Goal: Information Seeking & Learning: Learn about a topic

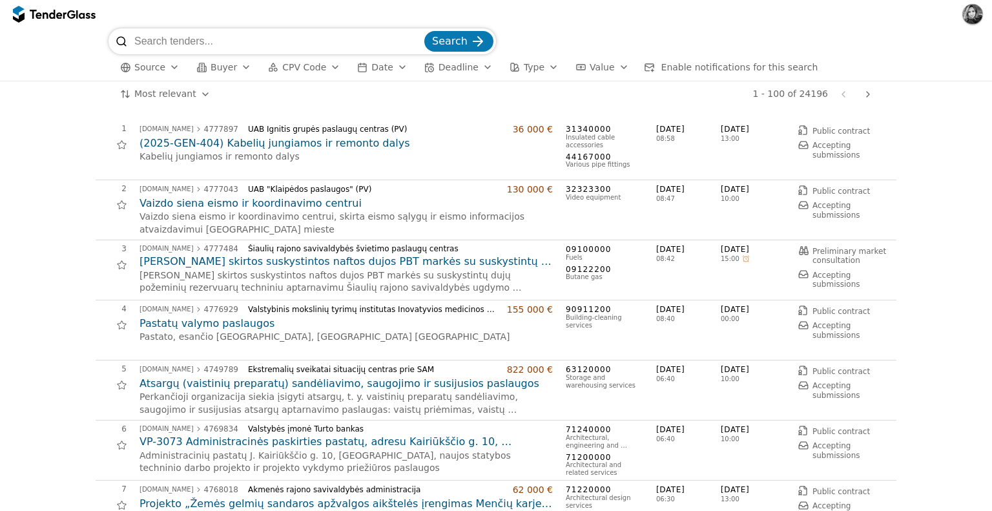
click at [180, 36] on input "search" at bounding box center [277, 41] width 287 height 26
type input "pirštinės"
click at [424, 31] on button "Search" at bounding box center [458, 41] width 69 height 21
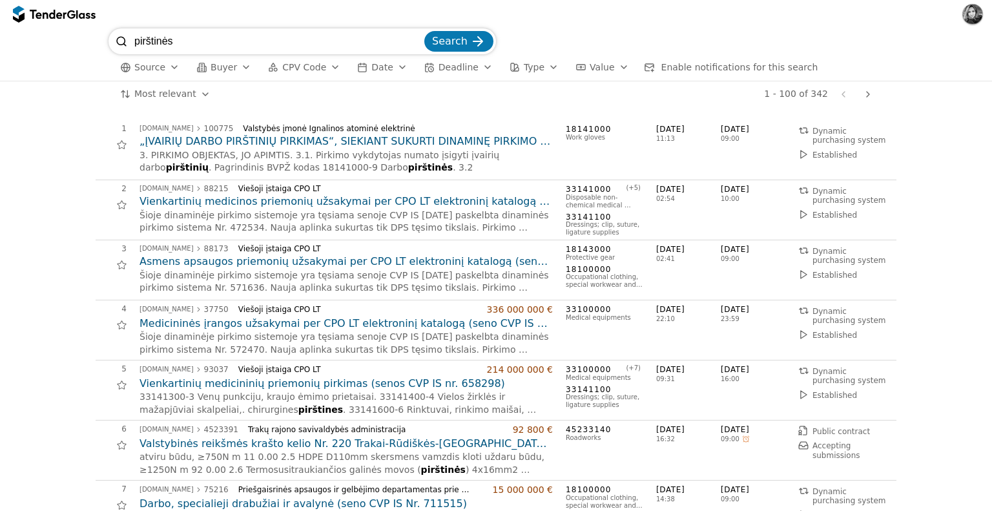
drag, startPoint x: 180, startPoint y: 40, endPoint x: 73, endPoint y: 43, distance: 106.6
click at [73, 43] on div "pirštinės Search Source Buyer CPV Code Date Deadline Type Value Enable notifica…" at bounding box center [495, 54] width 979 height 52
type input "avalynė"
click at [424, 31] on button "Search" at bounding box center [458, 41] width 69 height 21
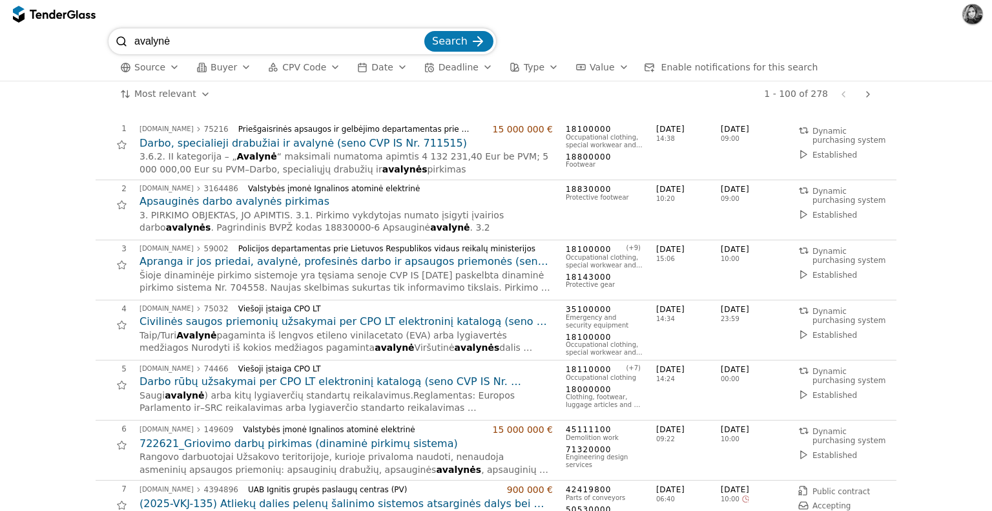
click at [189, 36] on input "avalynė" at bounding box center [277, 41] width 287 height 26
drag, startPoint x: 200, startPoint y: 39, endPoint x: 26, endPoint y: 58, distance: 174.8
click at [78, 47] on div "avalynė Search Source Buyer CPV Code Date Deadline Type Value Enable notificati…" at bounding box center [495, 54] width 979 height 52
click at [186, 42] on input "search" at bounding box center [277, 41] width 287 height 26
click at [191, 39] on input "search" at bounding box center [277, 41] width 287 height 26
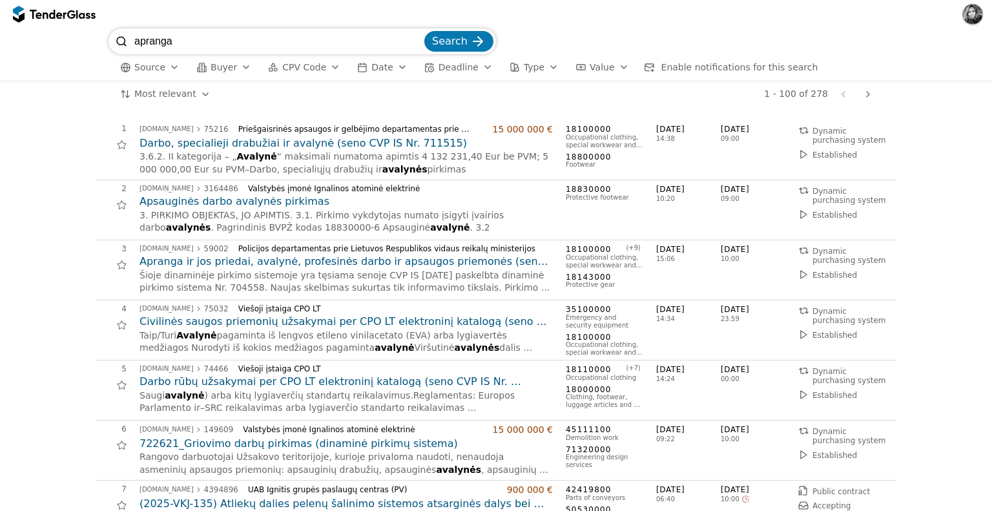
type input "apranga"
click at [424, 31] on button "Search" at bounding box center [458, 41] width 69 height 21
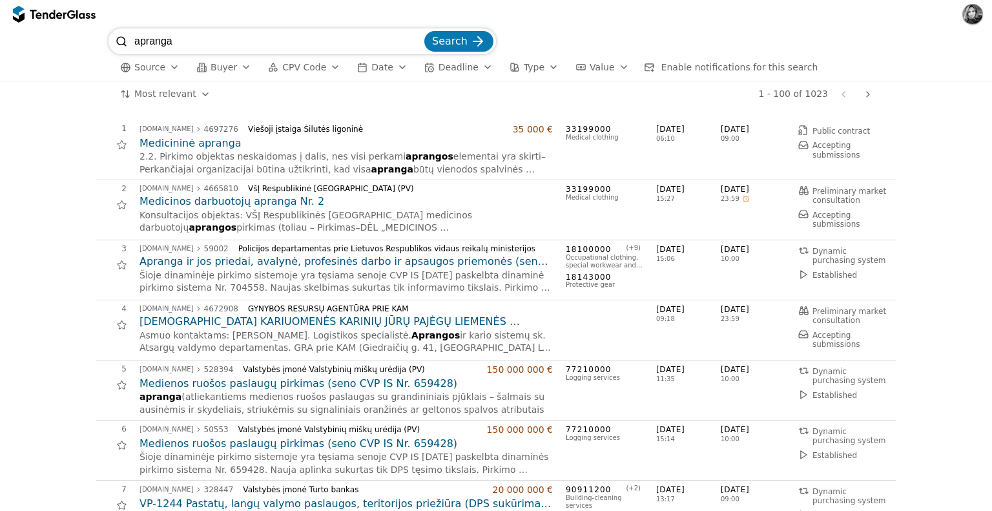
click at [969, 16] on button "button" at bounding box center [972, 14] width 21 height 21
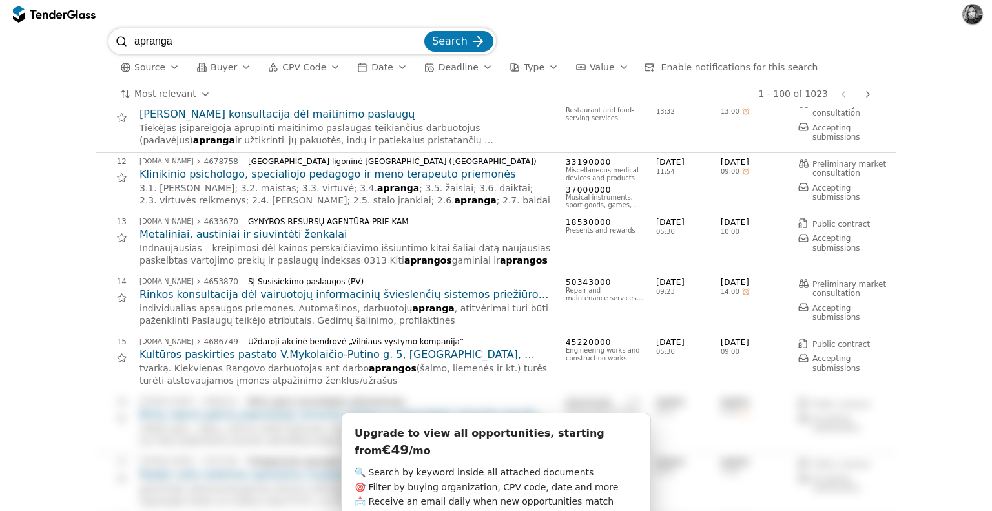
scroll to position [775, 0]
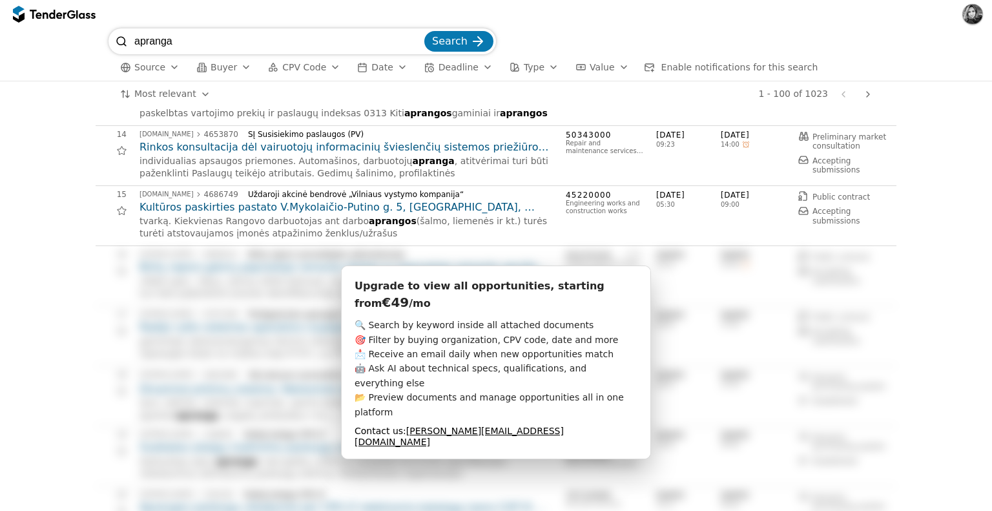
click at [969, 13] on button "button" at bounding box center [972, 14] width 21 height 21
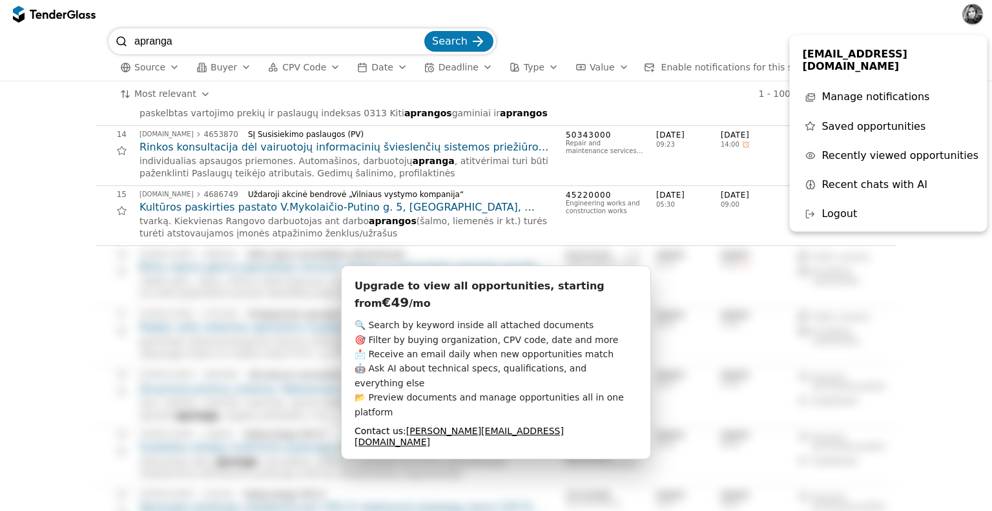
click at [827, 208] on span "Logout" at bounding box center [840, 214] width 36 height 12
